Goal: Transaction & Acquisition: Purchase product/service

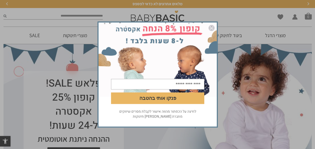
click at [209, 29] on img "סגור" at bounding box center [212, 28] width 6 height 6
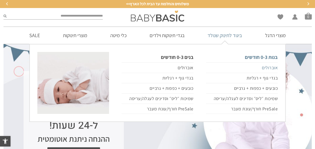
click at [274, 68] on link "אוברולים" at bounding box center [242, 67] width 72 height 11
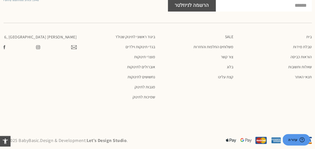
scroll to position [1224, 0]
click at [146, 87] on ul "ביגוד ראשוני לתינוק שנולד בגדי תינוקות וילדים מוצרי תינוקות אוברולים לתינוקות נ…" at bounding box center [119, 66] width 74 height 65
click at [150, 79] on link "נחשושים לתינוקות" at bounding box center [119, 76] width 74 height 5
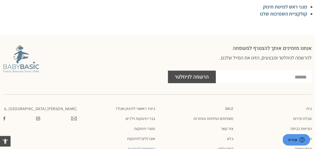
scroll to position [442, 0]
